Goal: Information Seeking & Learning: Learn about a topic

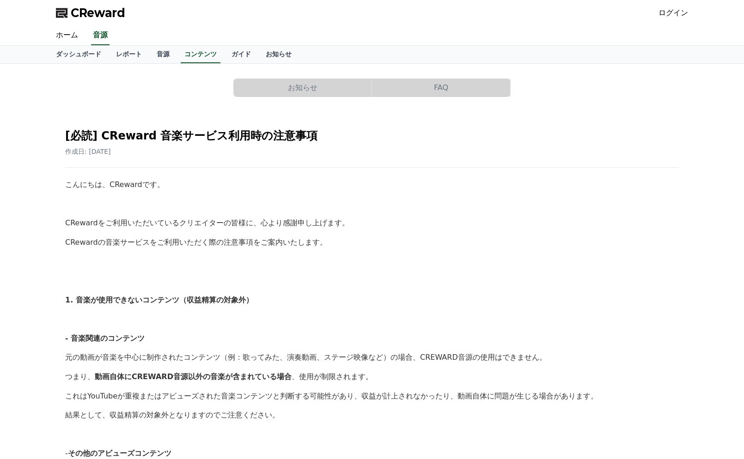
click at [159, 54] on link "音源" at bounding box center [163, 55] width 28 height 18
click at [159, 54] on link "音源" at bounding box center [163, 55] width 20 height 18
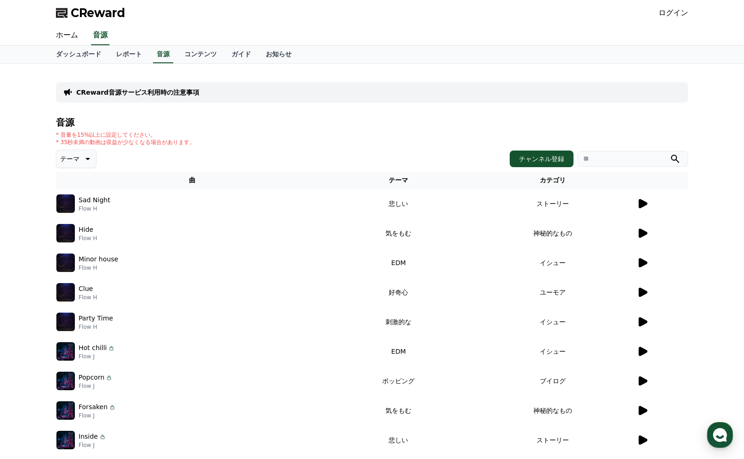
click at [65, 203] on img at bounding box center [65, 203] width 18 height 18
drag, startPoint x: 84, startPoint y: 201, endPoint x: 112, endPoint y: 201, distance: 28.2
click at [89, 201] on p "Sad Night" at bounding box center [94, 200] width 31 height 10
click at [642, 231] on icon at bounding box center [642, 233] width 9 height 9
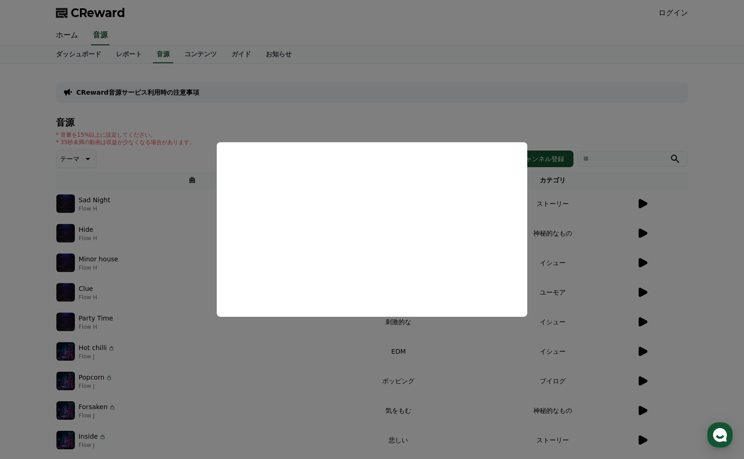
click at [642, 265] on button "close modal" at bounding box center [372, 229] width 744 height 459
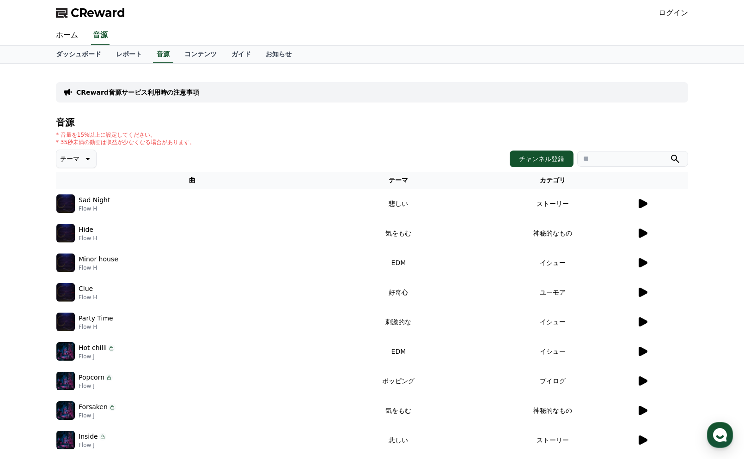
click at [642, 265] on icon at bounding box center [642, 262] width 9 height 9
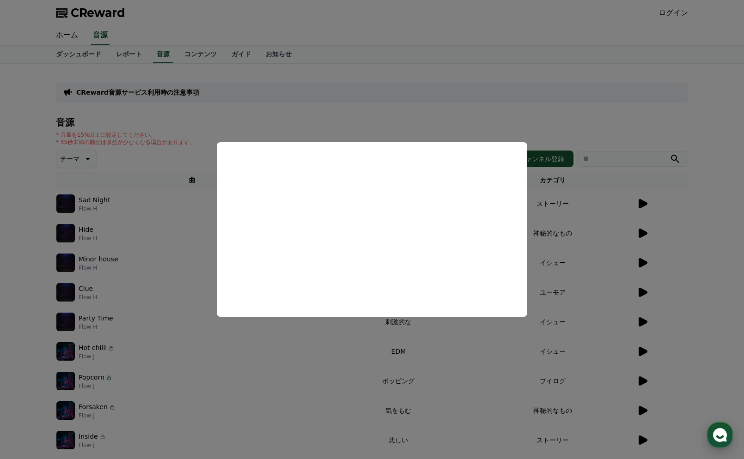
click at [720, 431] on use "button" at bounding box center [720, 435] width 14 height 14
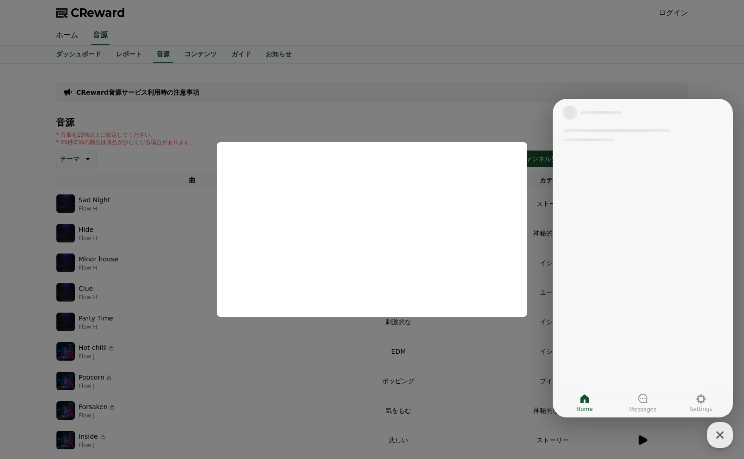
click at [539, 26] on button "close modal" at bounding box center [372, 229] width 744 height 459
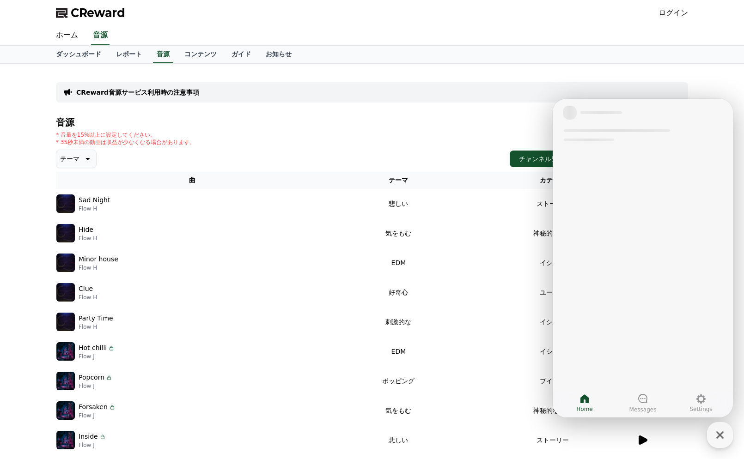
click at [539, 26] on div "ホーム 音源" at bounding box center [372, 35] width 647 height 19
click at [708, 139] on div at bounding box center [642, 139] width 180 height 25
click at [395, 130] on div "音源 * 音量を15%以上に設定してください。 * 35秒未満の動画は収益が少なくなる場合があります。 テーマ チャンネル登録 曲 テーマ カテゴリ Sad …" at bounding box center [372, 310] width 632 height 386
click at [87, 160] on icon at bounding box center [86, 158] width 11 height 11
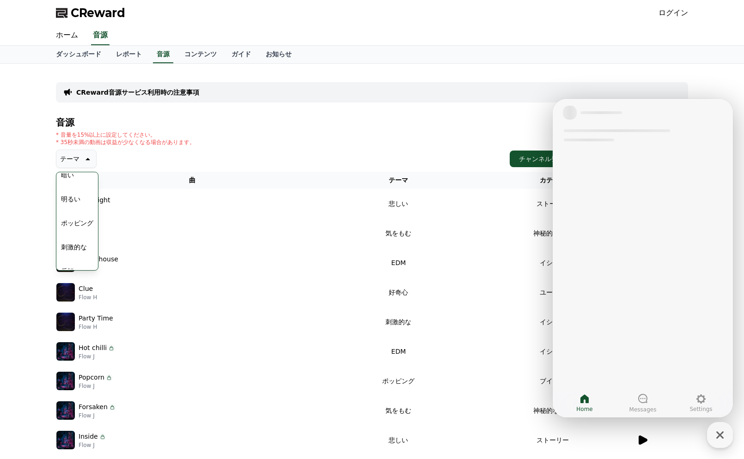
click at [81, 224] on button "ポッピング" at bounding box center [77, 223] width 40 height 20
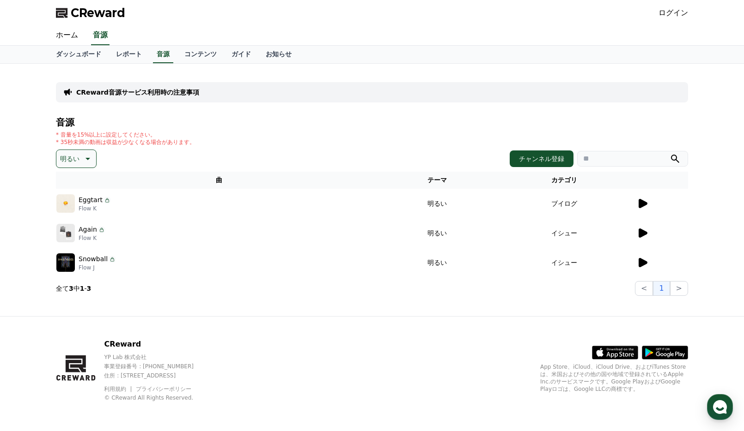
click at [641, 205] on icon at bounding box center [642, 203] width 9 height 9
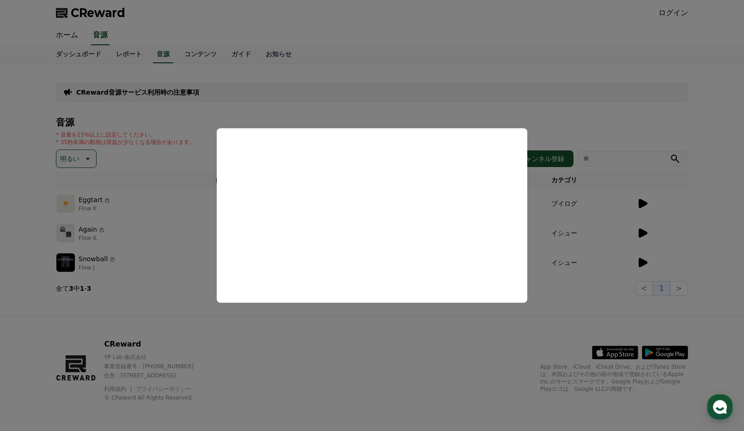
click at [646, 234] on button "close modal" at bounding box center [372, 215] width 744 height 431
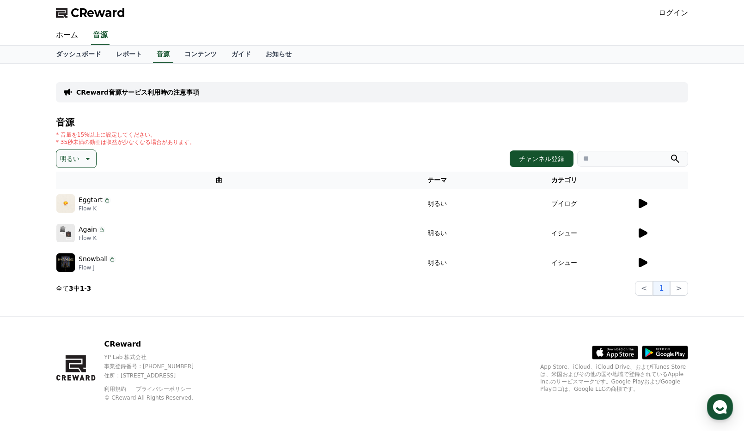
click at [644, 233] on icon at bounding box center [642, 233] width 9 height 9
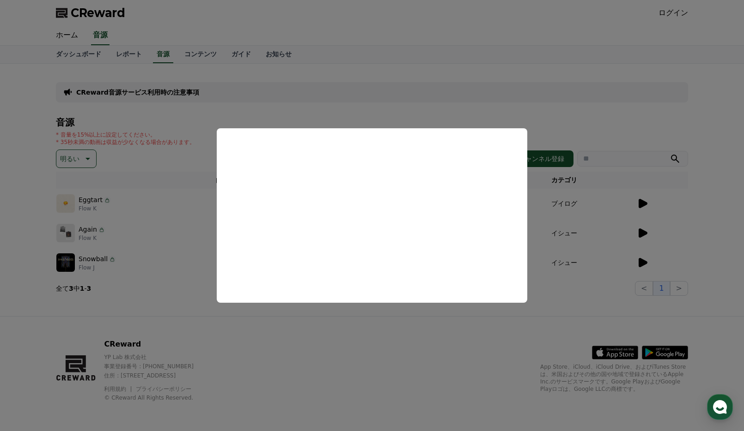
click at [567, 85] on button "close modal" at bounding box center [372, 215] width 744 height 431
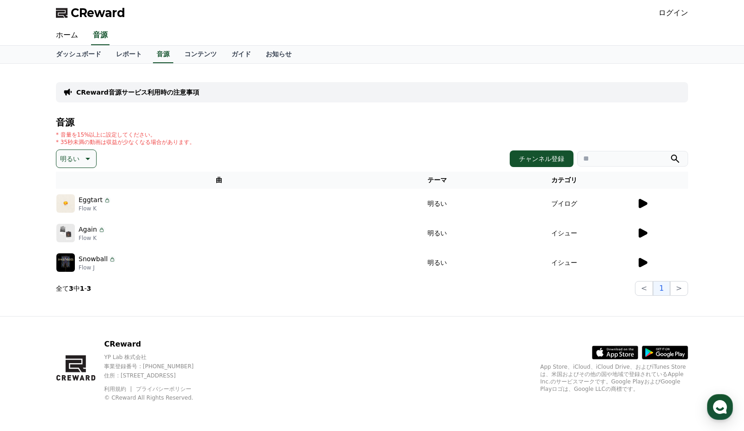
click at [645, 262] on icon at bounding box center [642, 262] width 9 height 9
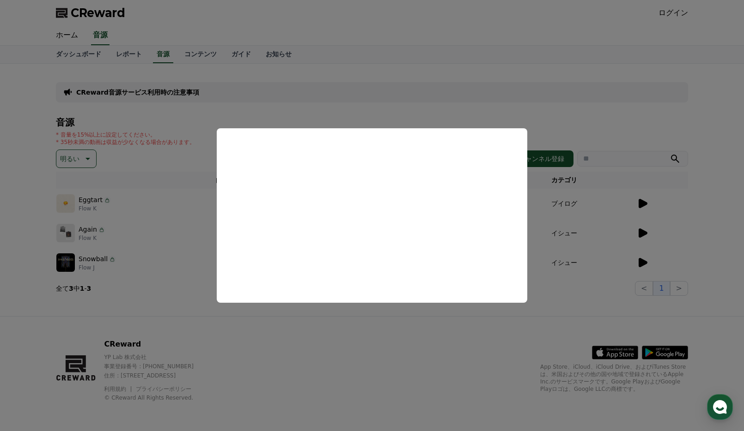
click at [259, 113] on button "close modal" at bounding box center [372, 215] width 744 height 431
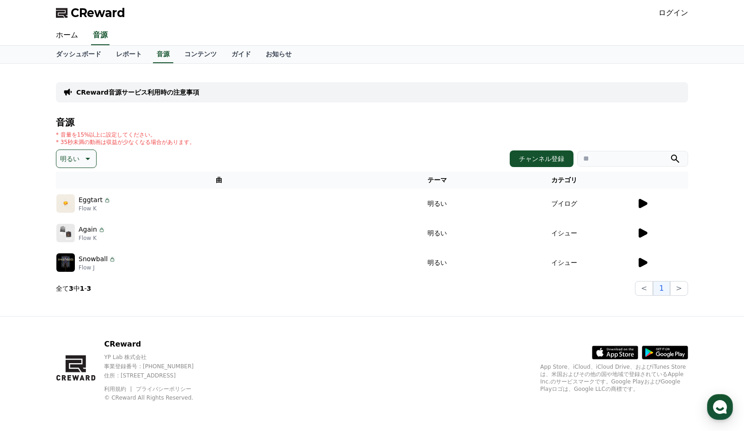
click at [90, 159] on icon at bounding box center [86, 158] width 11 height 11
click at [63, 213] on button "空想" at bounding box center [67, 207] width 20 height 20
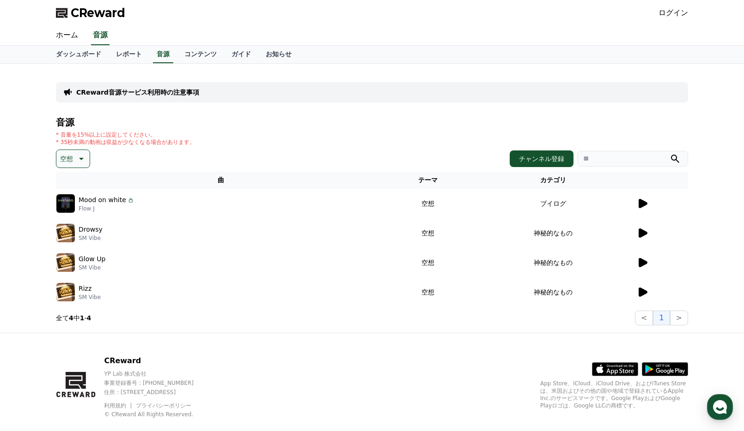
click at [643, 201] on icon at bounding box center [642, 203] width 9 height 9
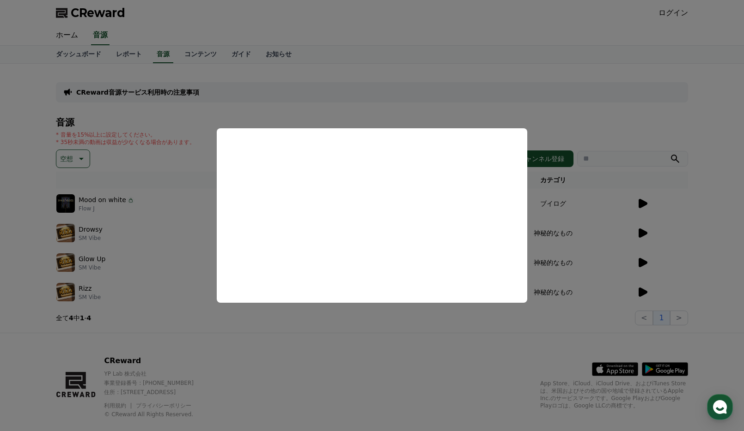
click at [558, 123] on button "close modal" at bounding box center [372, 215] width 744 height 431
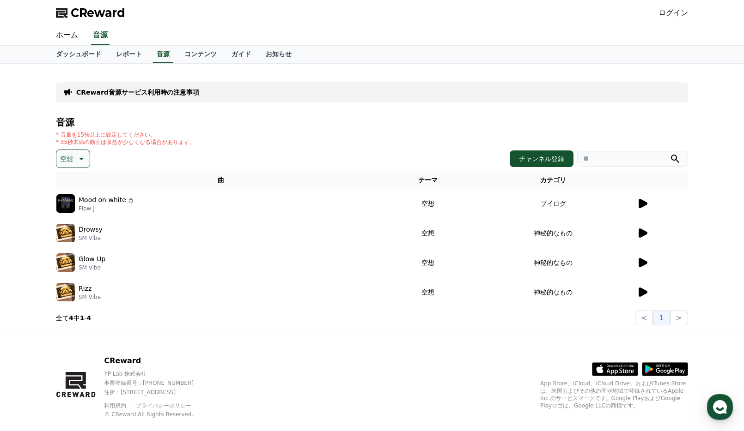
click at [642, 232] on icon at bounding box center [642, 233] width 9 height 9
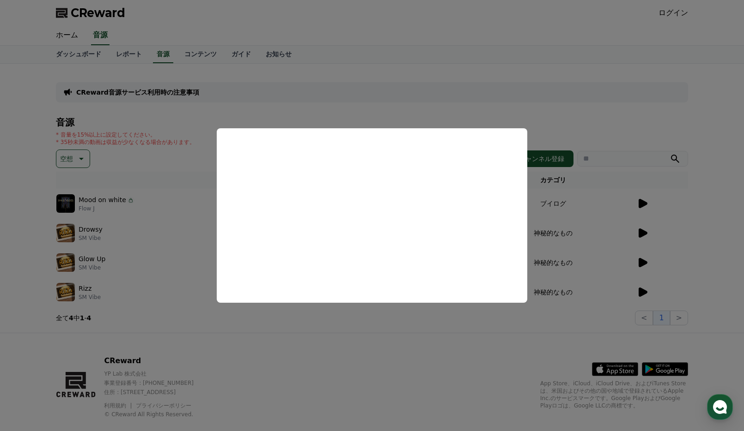
click at [400, 109] on button "close modal" at bounding box center [372, 215] width 744 height 431
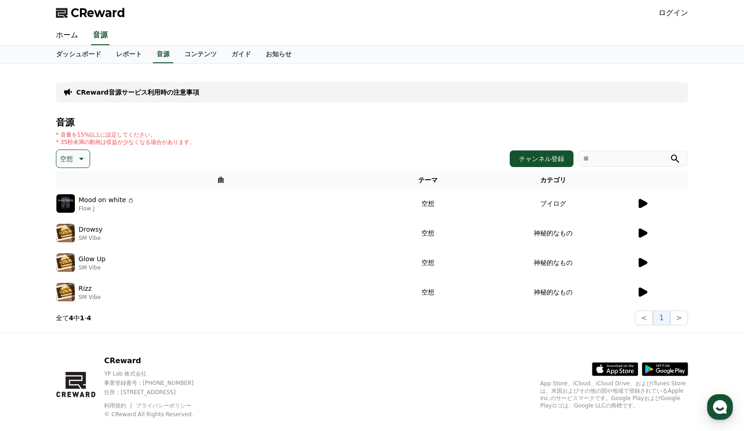
click at [641, 234] on icon at bounding box center [642, 233] width 9 height 9
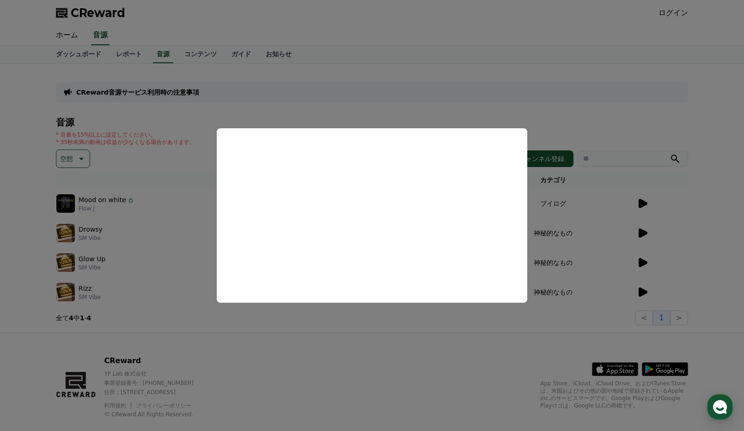
click at [554, 124] on button "close modal" at bounding box center [372, 215] width 744 height 431
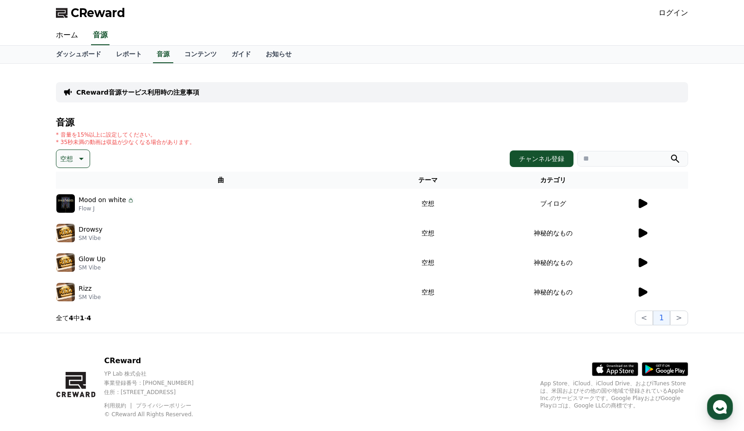
click at [641, 260] on icon at bounding box center [642, 262] width 9 height 9
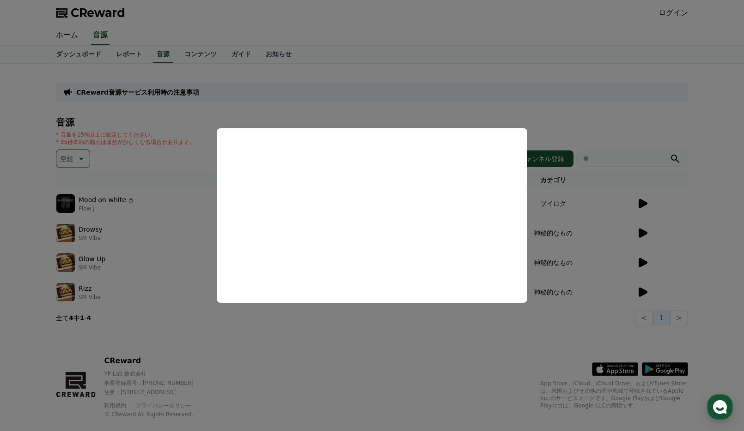
click at [79, 295] on button "close modal" at bounding box center [372, 215] width 744 height 431
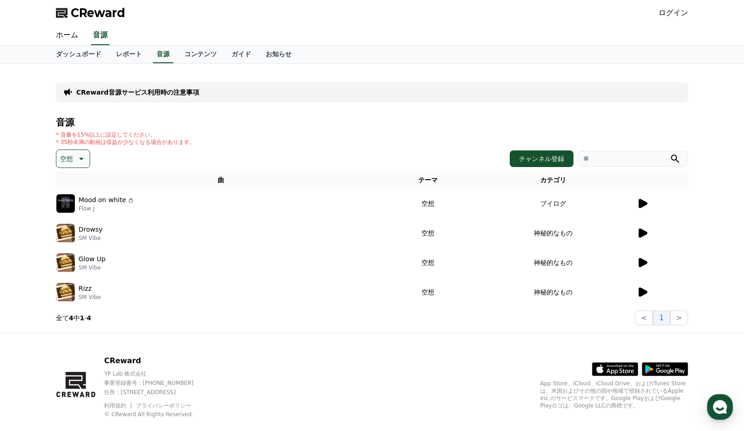
click at [639, 288] on icon at bounding box center [642, 292] width 9 height 9
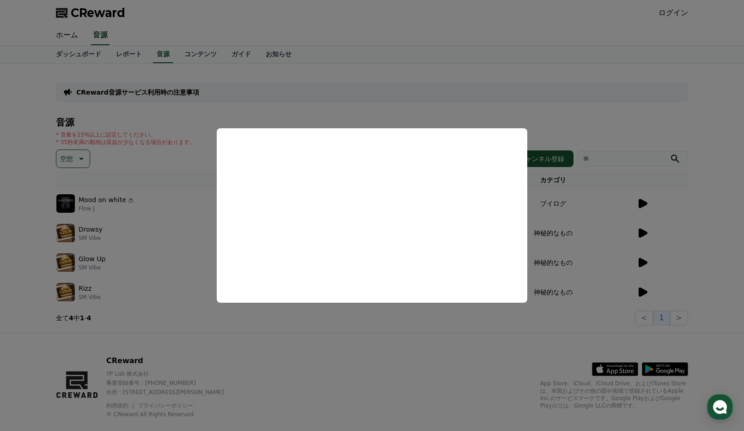
click at [358, 105] on button "close modal" at bounding box center [372, 215] width 744 height 431
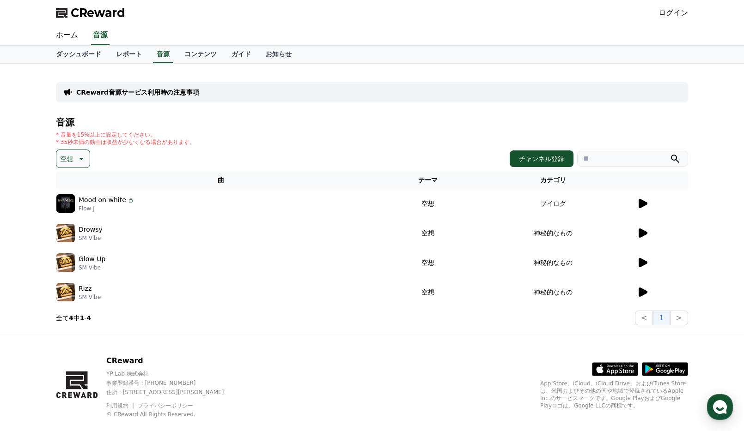
click at [664, 18] on link "ログイン" at bounding box center [673, 12] width 30 height 11
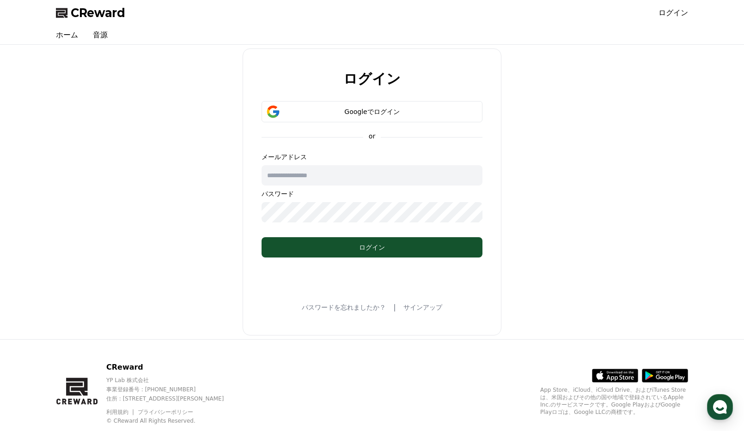
click at [355, 168] on input "text" at bounding box center [371, 175] width 221 height 20
click at [517, 153] on div "ログイン Googleでログイン or メールアドレス パスワード ログイン パスワードを忘れましたか？ | サインアップ" at bounding box center [371, 192] width 639 height 287
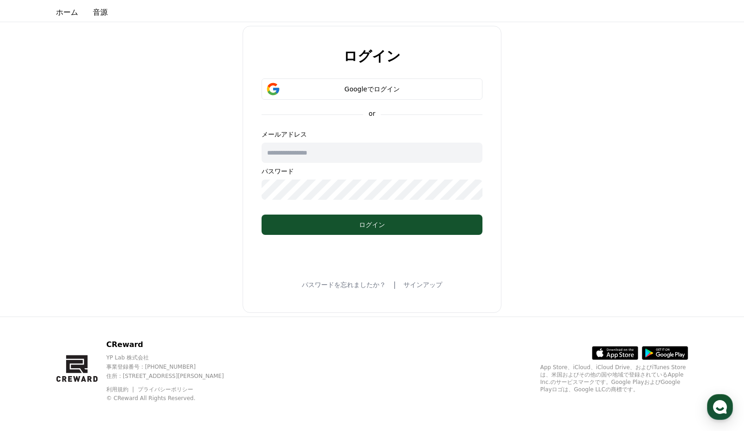
scroll to position [23, 0]
click at [385, 154] on input "text" at bounding box center [371, 152] width 221 height 20
type input "**********"
